Goal: Information Seeking & Learning: Learn about a topic

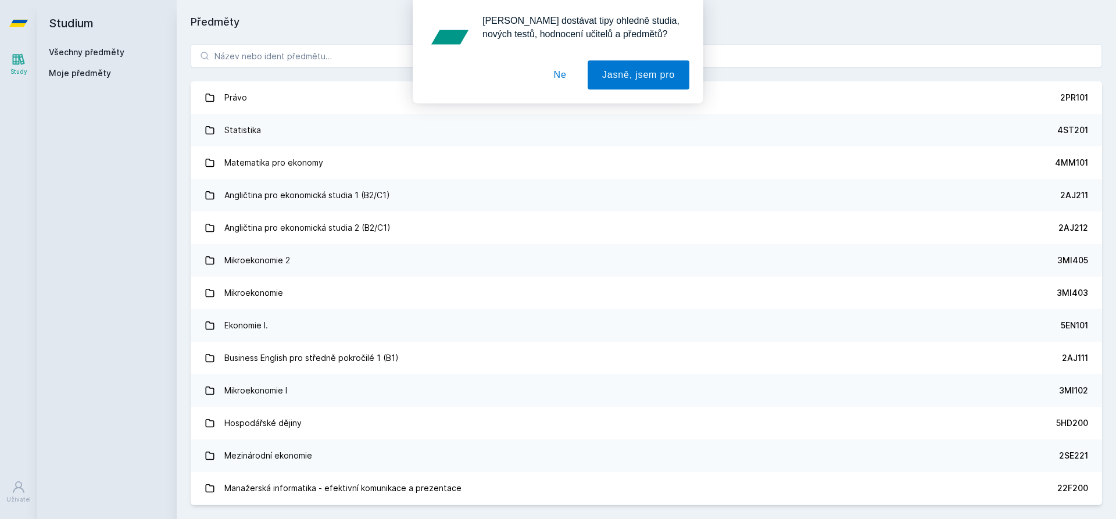
click at [266, 46] on div "[PERSON_NAME] dostávat tipy ohledně studia, nových testů, hodnocení učitelů a p…" at bounding box center [558, 51] width 1116 height 103
click at [265, 52] on div "[PERSON_NAME] dostávat tipy ohledně studia, nových testů, hodnocení učitelů a p…" at bounding box center [558, 51] width 1116 height 103
click at [568, 76] on button "Ne" at bounding box center [560, 74] width 42 height 29
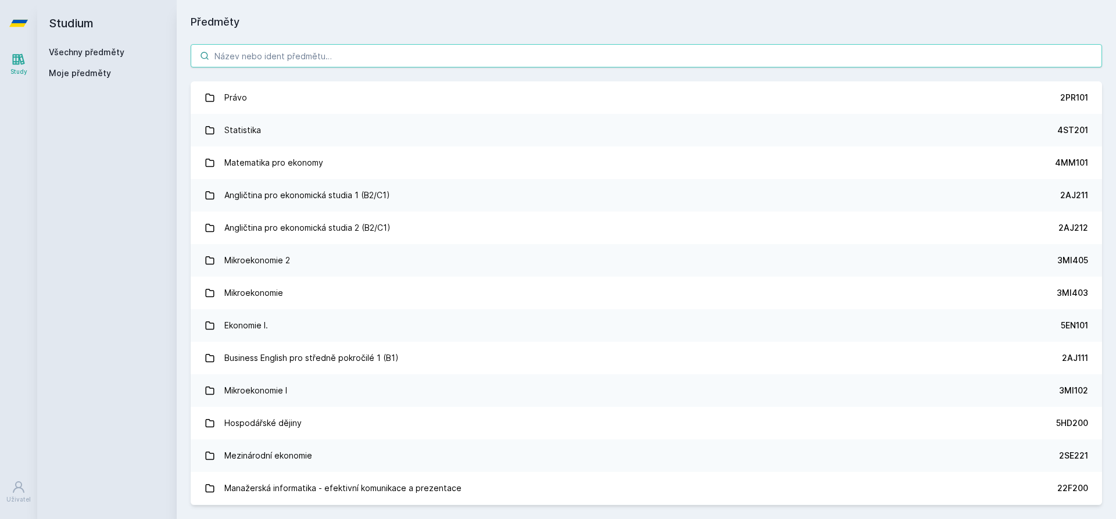
click at [268, 53] on input "search" at bounding box center [646, 55] width 911 height 23
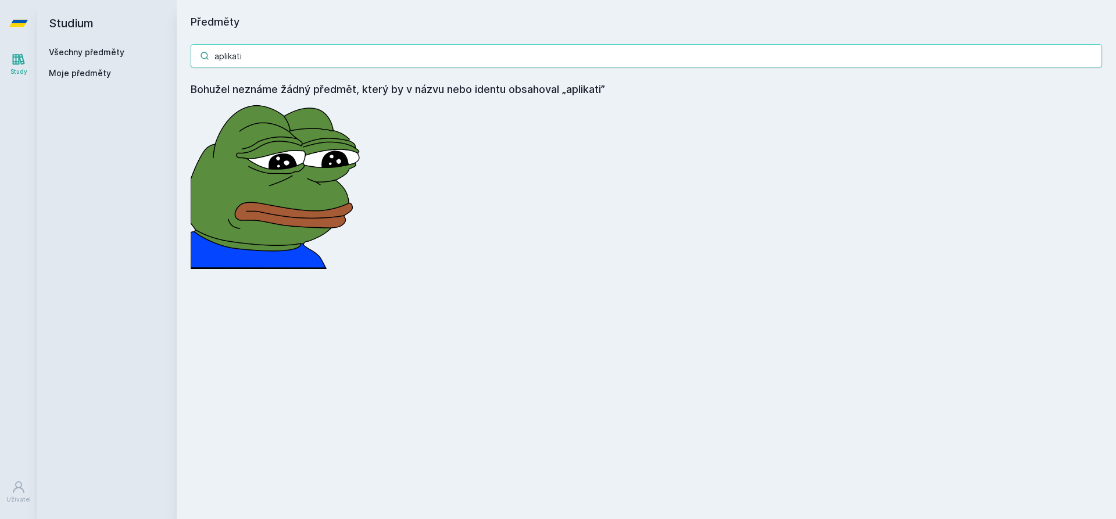
drag, startPoint x: 257, startPoint y: 60, endPoint x: 124, endPoint y: 41, distance: 135.1
click at [124, 41] on div "Studium Všechny předměty Moje předměty Předměty aplikati Bohužel neznáme žádný …" at bounding box center [576, 259] width 1079 height 519
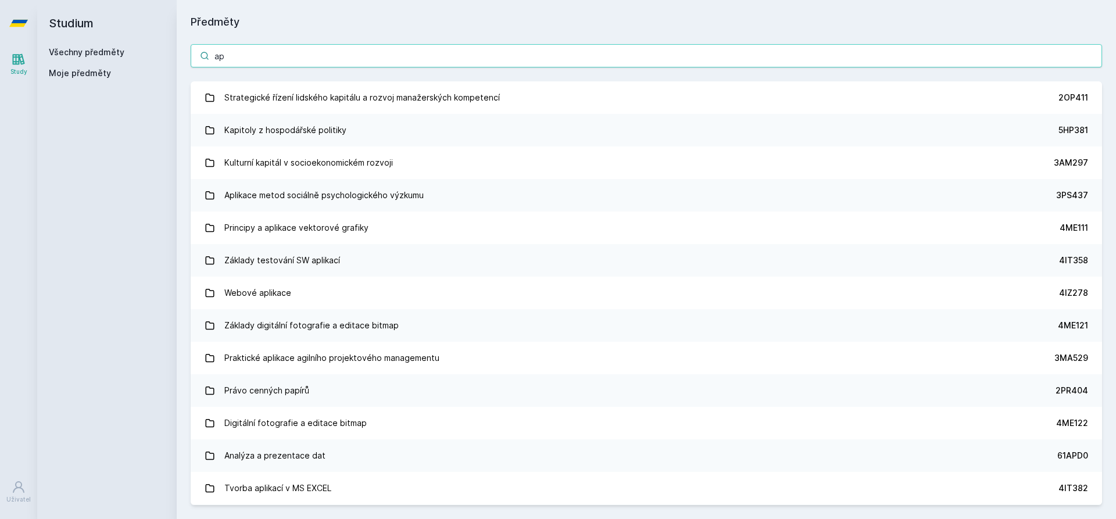
type input "a"
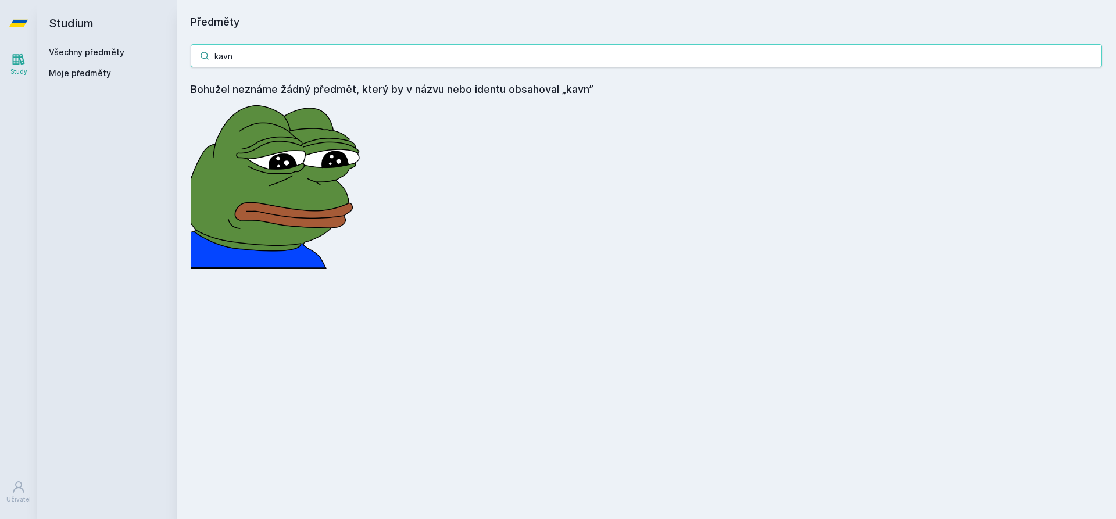
drag, startPoint x: 218, startPoint y: 58, endPoint x: 359, endPoint y: 70, distance: 141.2
click at [356, 71] on div "kavn Bohužel neznáme žádný předmět, který by v názvu nebo identu obsahoval „kav…" at bounding box center [646, 156] width 939 height 253
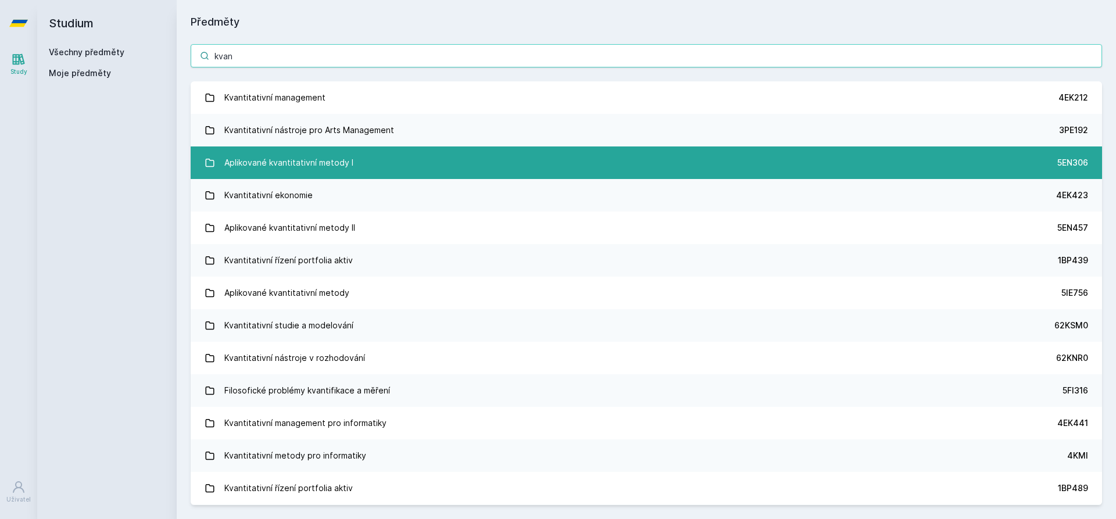
type input "kvan"
click at [409, 165] on link "Aplikované kvantitativní metody I 5EN306" at bounding box center [646, 162] width 911 height 33
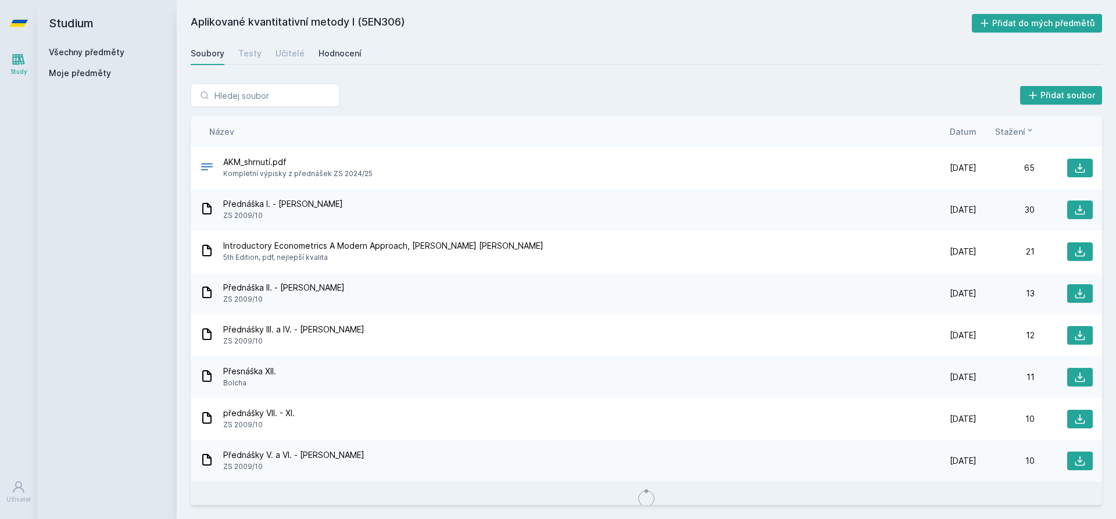
click at [319, 56] on div "Hodnocení" at bounding box center [339, 54] width 43 height 12
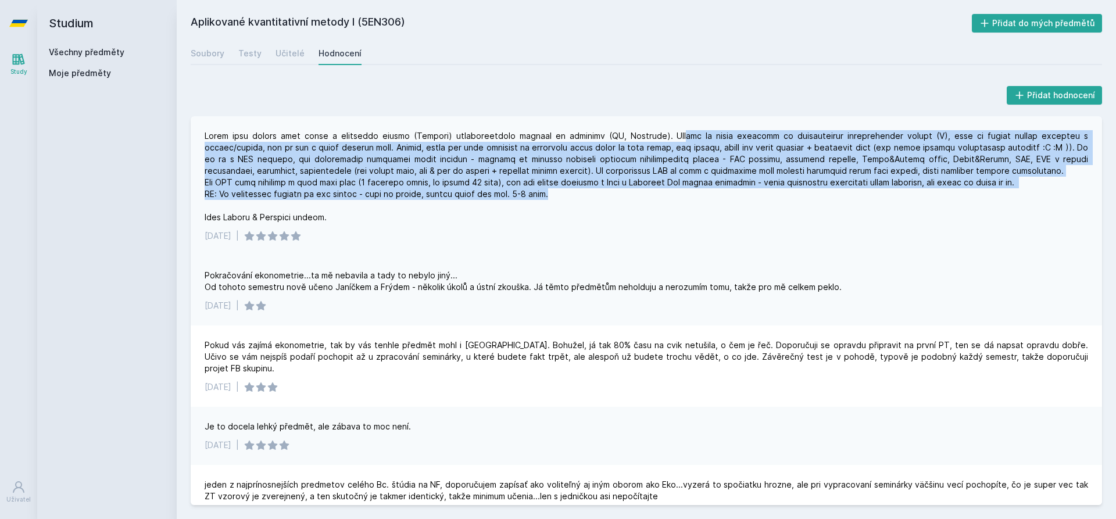
drag, startPoint x: 682, startPoint y: 138, endPoint x: 769, endPoint y: 192, distance: 102.1
click at [769, 192] on div at bounding box center [646, 176] width 883 height 93
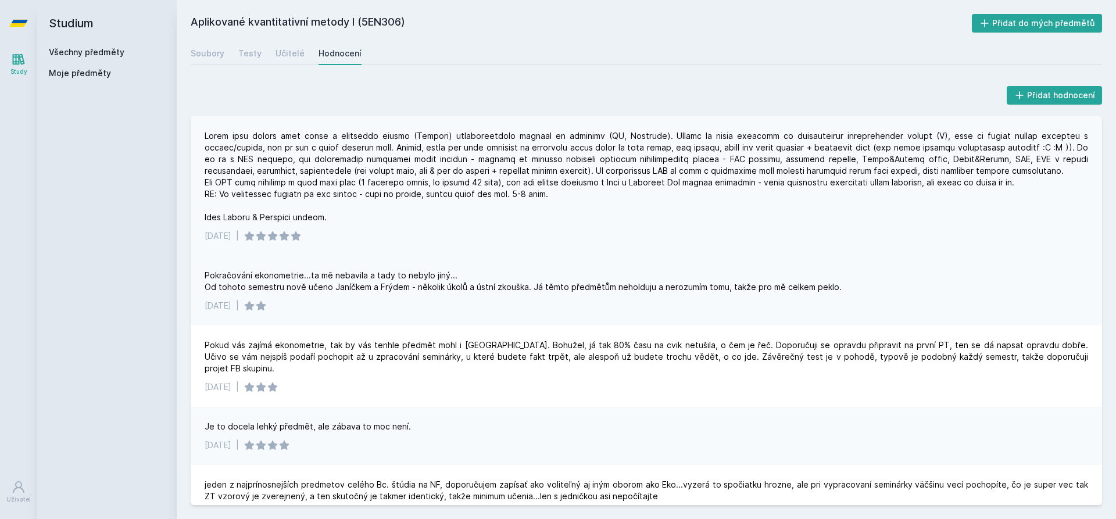
click at [546, 251] on div "[DATE] |" at bounding box center [646, 185] width 911 height 139
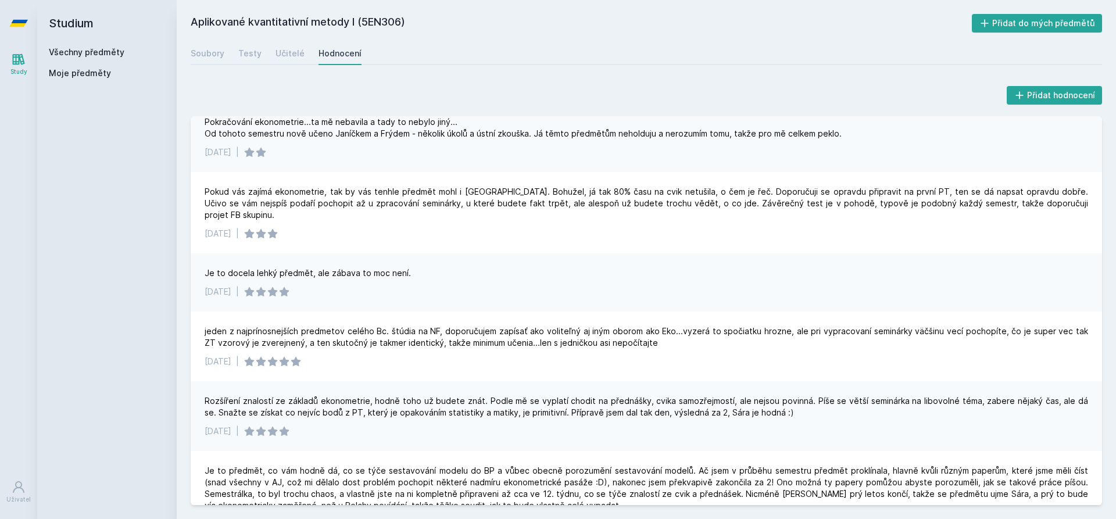
scroll to position [174, 0]
